Goal: Information Seeking & Learning: Learn about a topic

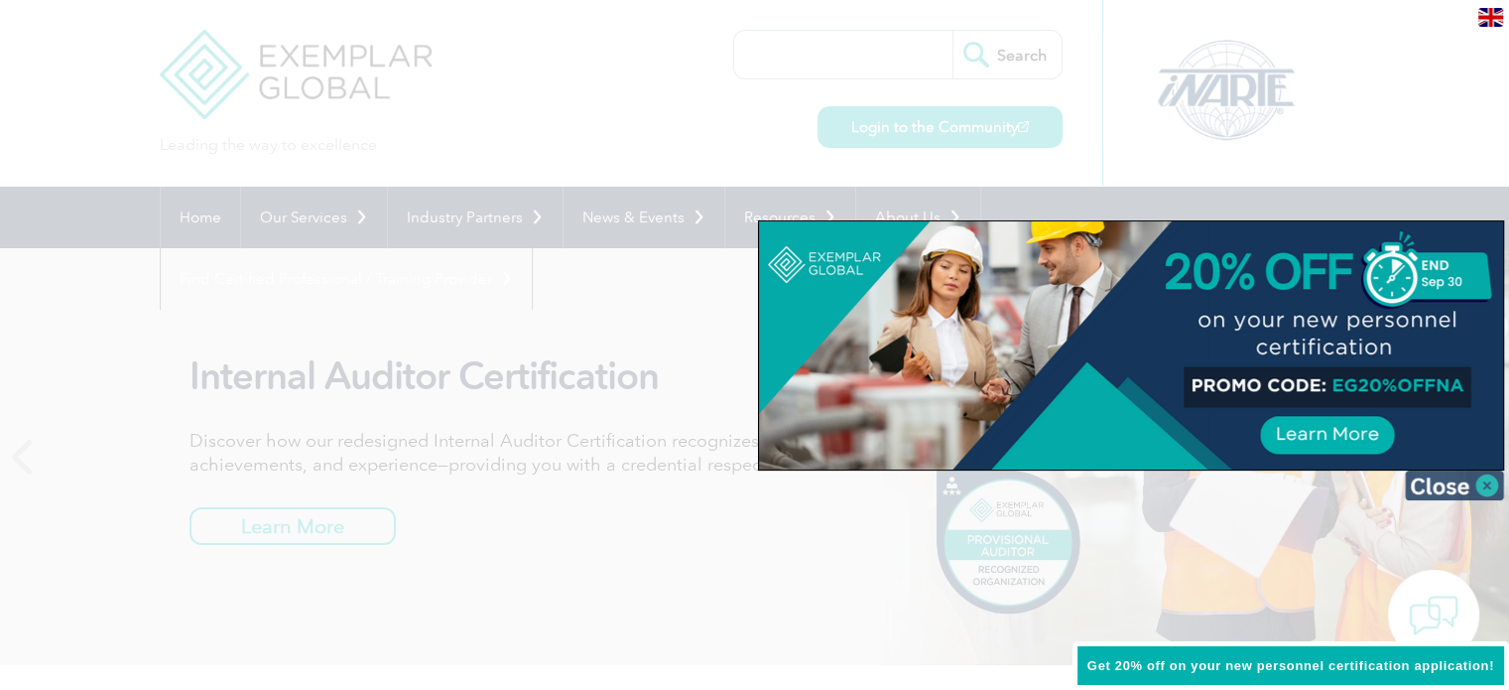
click at [1439, 481] on img at bounding box center [1454, 485] width 99 height 30
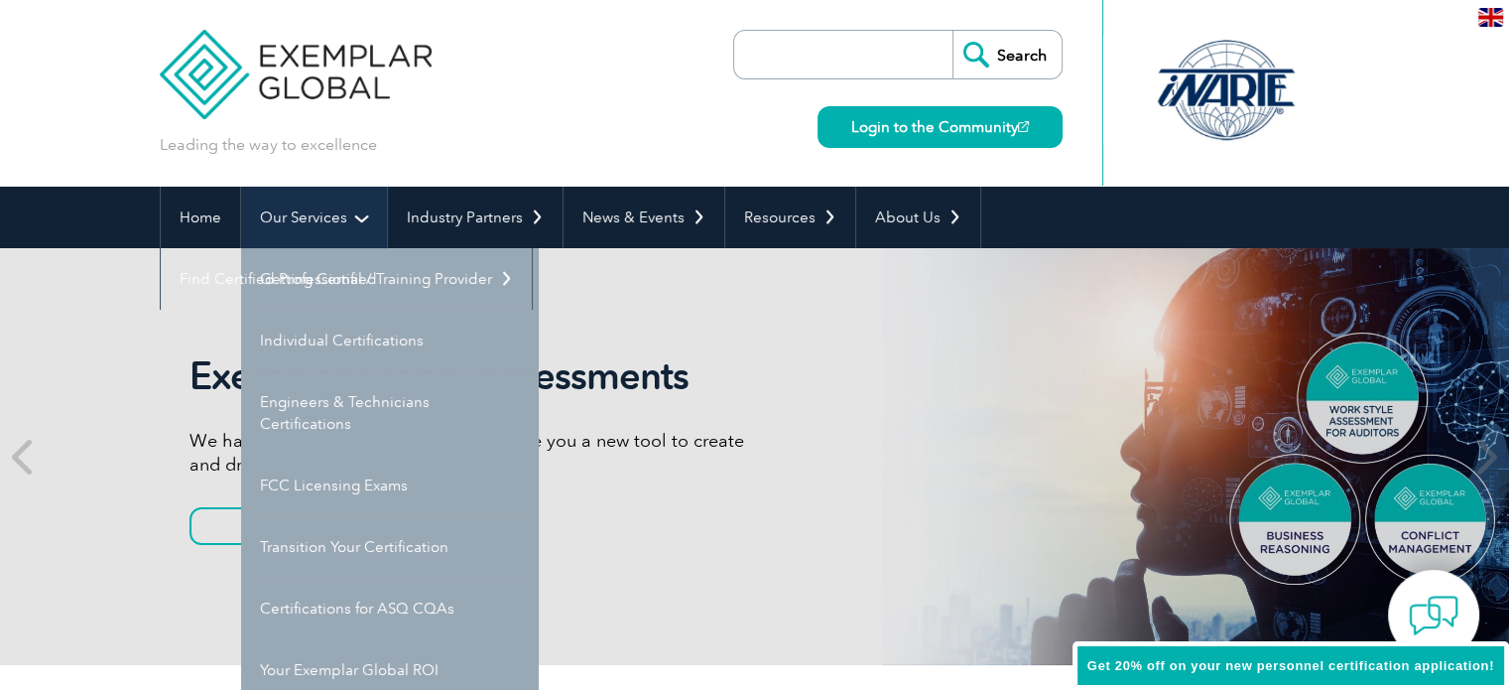
click at [306, 221] on link "Our Services" at bounding box center [314, 218] width 146 height 62
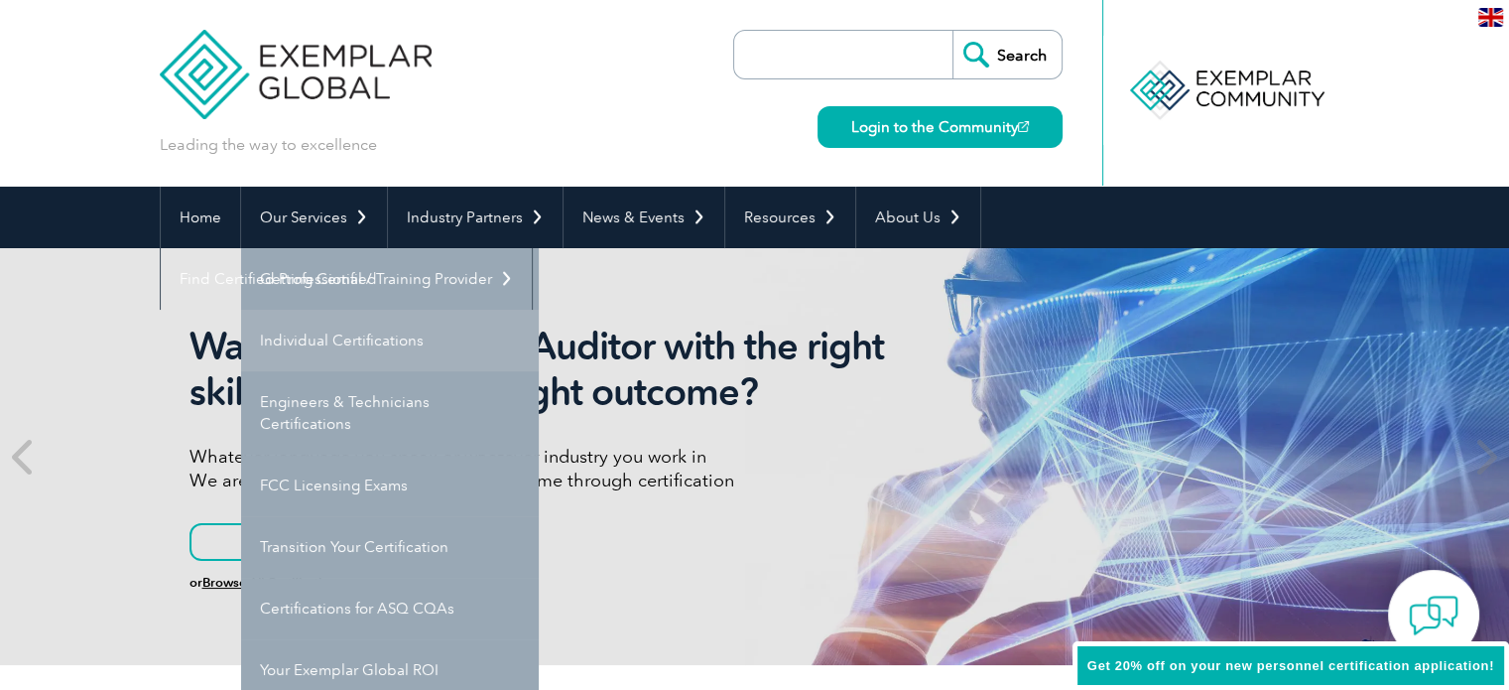
click at [287, 335] on link "Individual Certifications" at bounding box center [390, 341] width 298 height 62
